Goal: Task Accomplishment & Management: Manage account settings

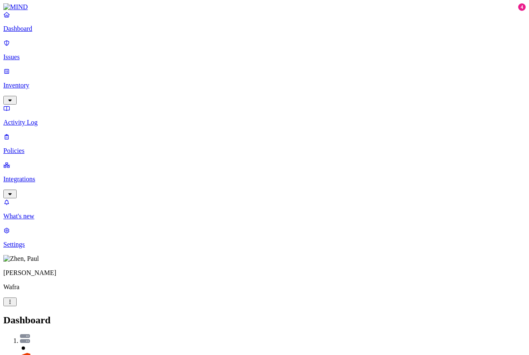
click at [35, 147] on p "Policies" at bounding box center [264, 150] width 522 height 7
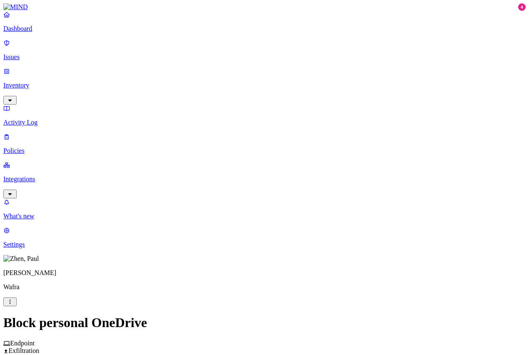
scroll to position [167, 0]
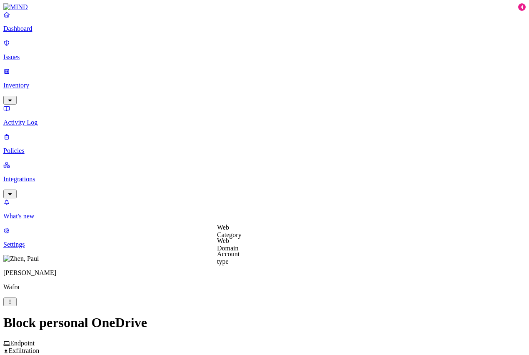
click at [239, 246] on label "Web Domain" at bounding box center [228, 244] width 22 height 15
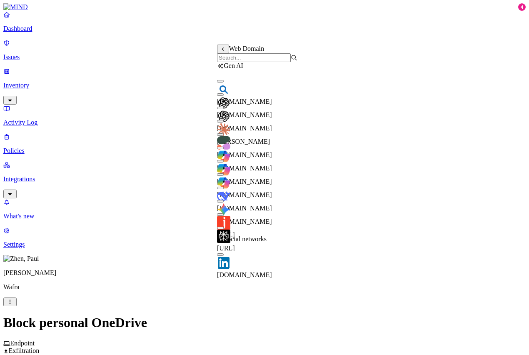
click at [279, 60] on input "search" at bounding box center [254, 57] width 74 height 9
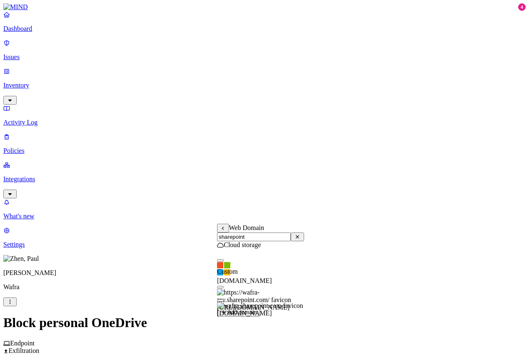
type input "sharepoint"
click at [224, 261] on button "button" at bounding box center [220, 260] width 7 height 2
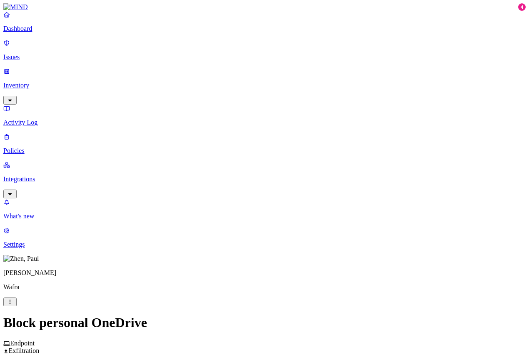
scroll to position [250, 0]
click at [296, 161] on label "AND" at bounding box center [290, 157] width 15 height 7
click at [305, 174] on label "Web Domain" at bounding box center [294, 169] width 22 height 15
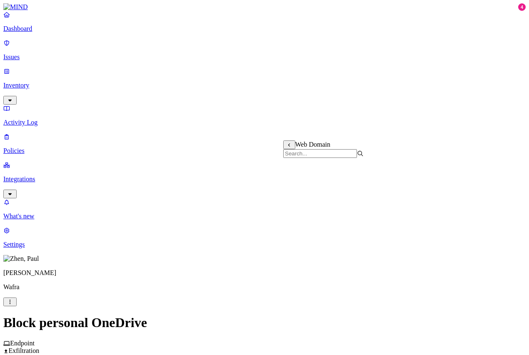
click at [358, 161] on label "OR" at bounding box center [353, 157] width 9 height 7
click at [370, 189] on label "Web Domain" at bounding box center [360, 183] width 22 height 15
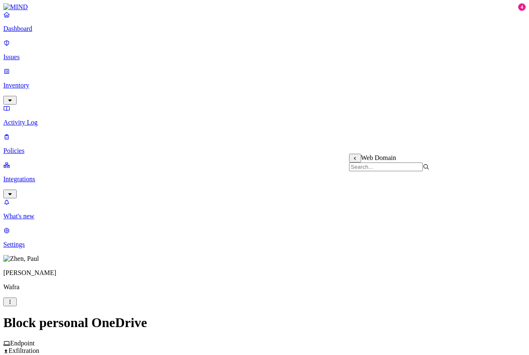
click at [332, 161] on label "OR" at bounding box center [327, 157] width 9 height 7
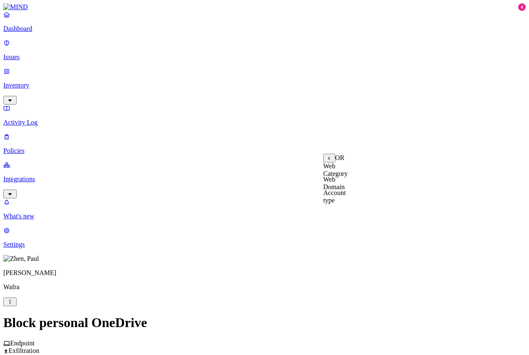
click at [345, 190] on label "Web Domain" at bounding box center [334, 183] width 22 height 15
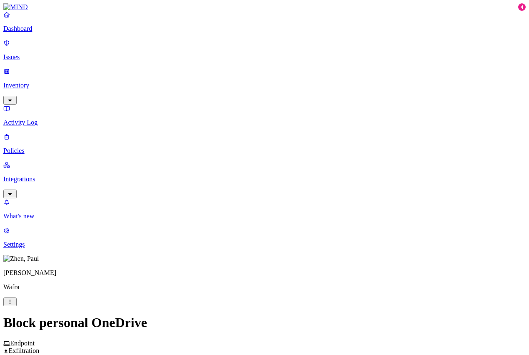
click at [332, 161] on label "OR" at bounding box center [327, 157] width 9 height 7
click at [345, 184] on label "Web Domain" at bounding box center [334, 183] width 22 height 15
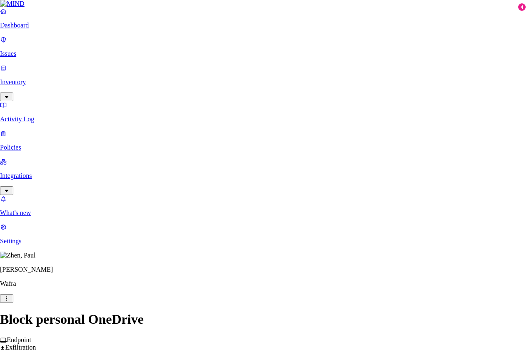
type input "[DOMAIN_NAME]"
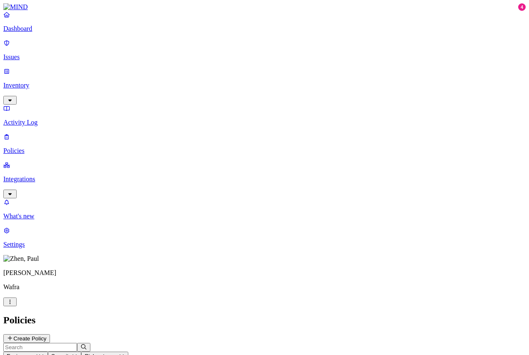
scroll to position [91, 0]
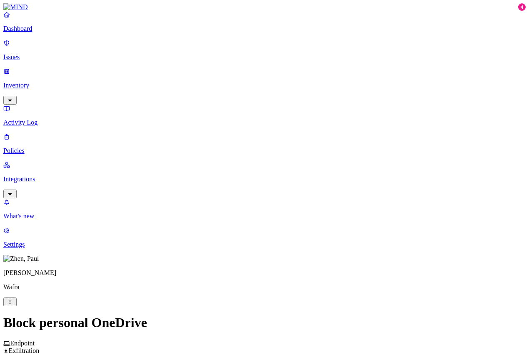
scroll to position [208, 0]
click at [332, 202] on label "OR" at bounding box center [327, 198] width 9 height 7
click at [345, 227] on label "Web Domain" at bounding box center [334, 224] width 22 height 15
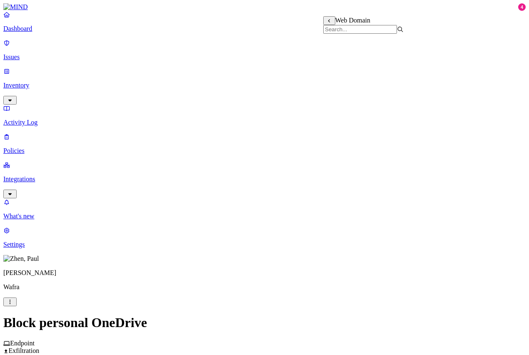
click at [271, 217] on label "is not" at bounding box center [267, 216] width 8 height 15
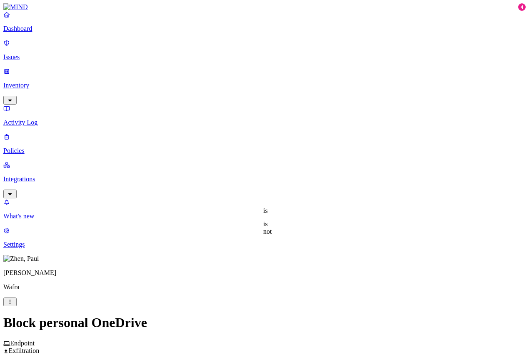
click at [271, 229] on label "is not" at bounding box center [267, 227] width 8 height 15
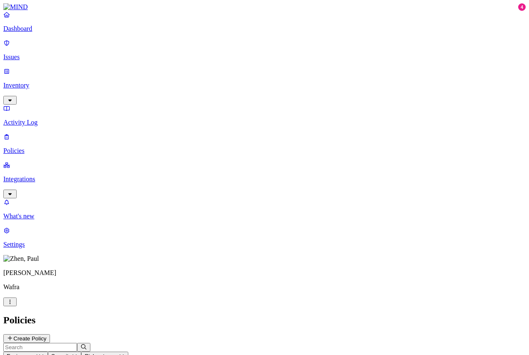
click at [46, 175] on p "Integrations" at bounding box center [264, 178] width 522 height 7
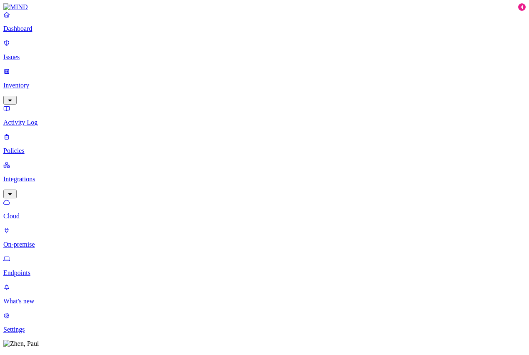
click at [42, 269] on p "Endpoints" at bounding box center [264, 272] width 522 height 7
click at [40, 241] on p "On-premise" at bounding box center [264, 244] width 522 height 7
click at [38, 212] on p "Cloud" at bounding box center [264, 215] width 522 height 7
click at [38, 269] on p "Endpoints" at bounding box center [264, 272] width 522 height 7
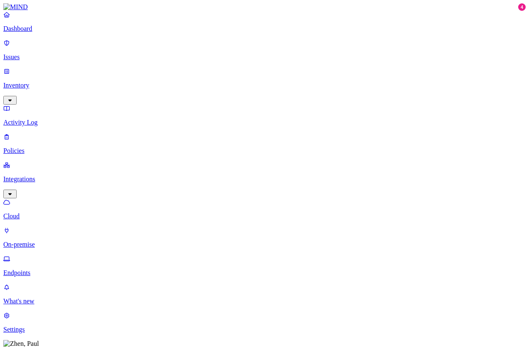
click at [46, 241] on p "On-premise" at bounding box center [264, 244] width 522 height 7
click at [32, 147] on p "Policies" at bounding box center [264, 150] width 522 height 7
